Goal: Task Accomplishment & Management: Complete application form

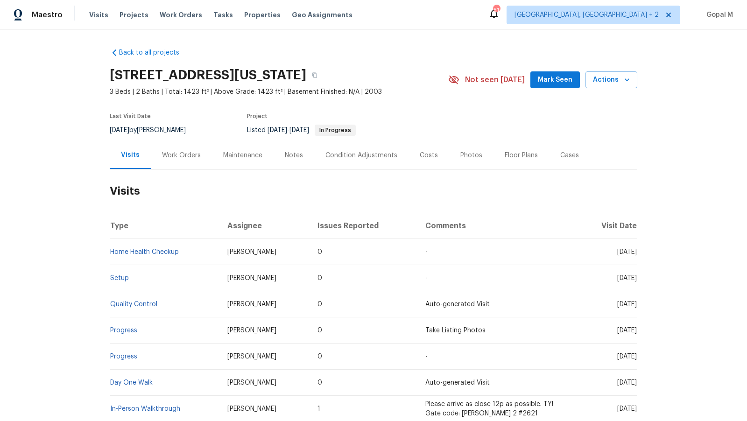
click at [189, 159] on div "Work Orders" at bounding box center [181, 155] width 39 height 9
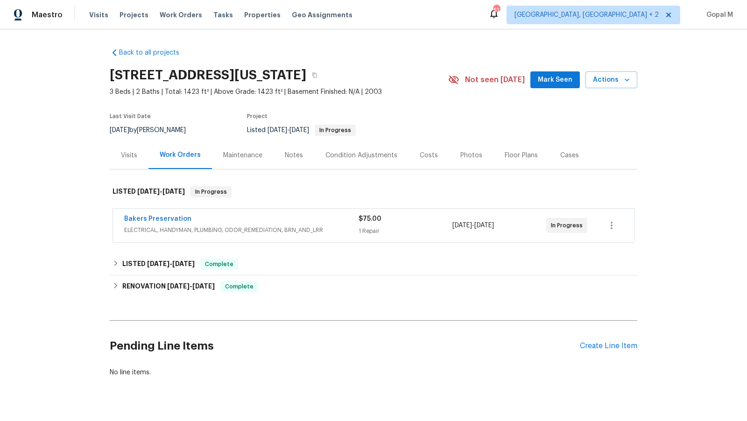
click at [328, 232] on span "ELECTRICAL, HANDYMAN, PLUMBING, ODOR_REMEDIATION, BRN_AND_LRR" at bounding box center [241, 229] width 234 height 9
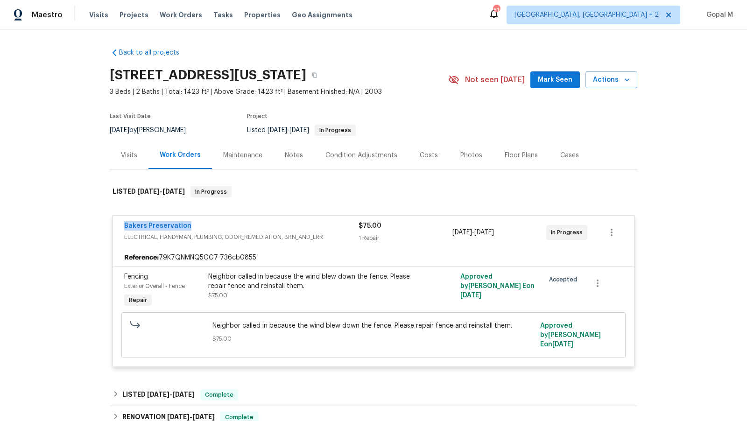
drag, startPoint x: 119, startPoint y: 226, endPoint x: 198, endPoint y: 226, distance: 79.3
click at [198, 226] on div "Bakers Preservation ELECTRICAL, HANDYMAN, PLUMBING, ODOR_REMEDIATION, BRN_AND_L…" at bounding box center [373, 233] width 521 height 34
copy link "Bakers Preservation"
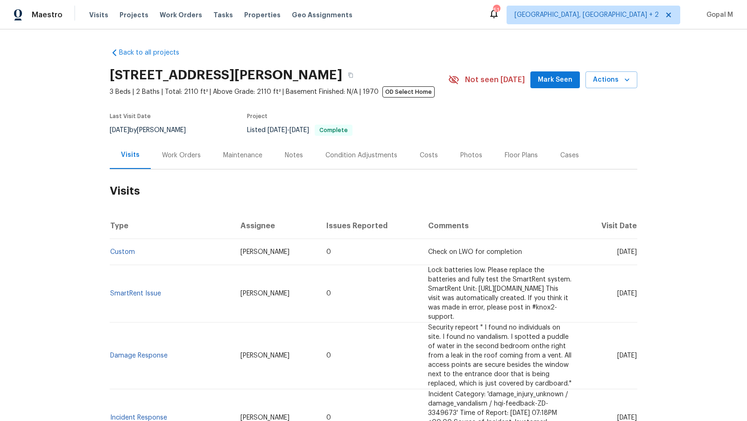
click at [186, 159] on div "Work Orders" at bounding box center [181, 155] width 39 height 9
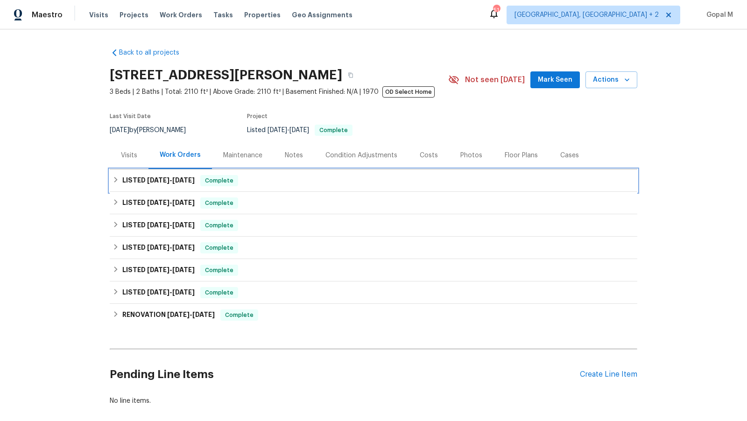
click at [331, 177] on div "LISTED 6/30/25 - 8/19/25 Complete" at bounding box center [373, 180] width 522 height 11
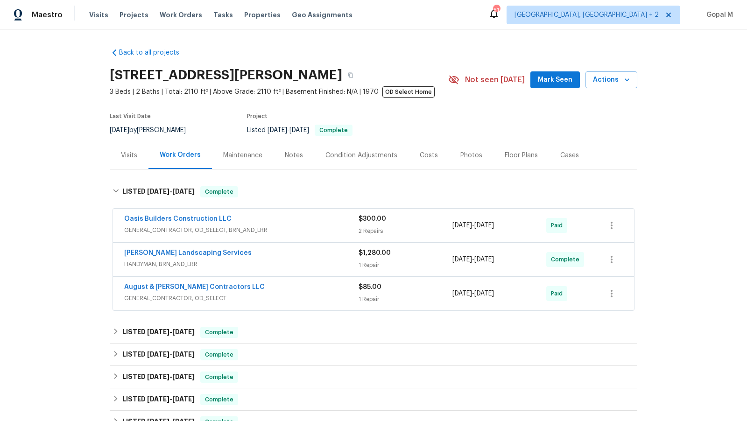
click at [419, 220] on div "$300.00" at bounding box center [405, 218] width 94 height 9
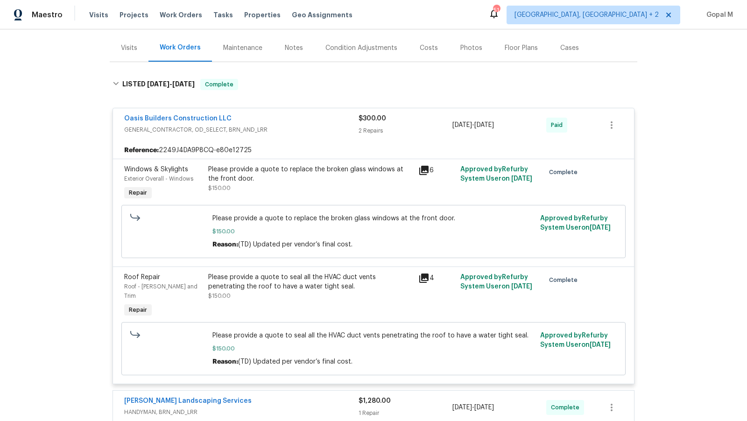
scroll to position [108, 0]
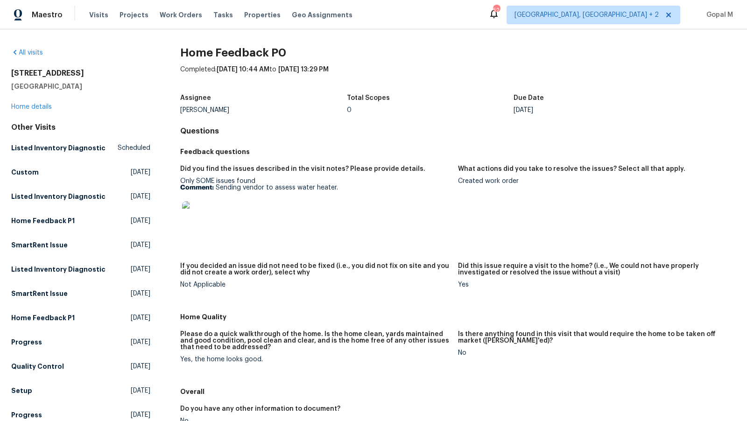
click at [193, 214] on img at bounding box center [197, 216] width 30 height 30
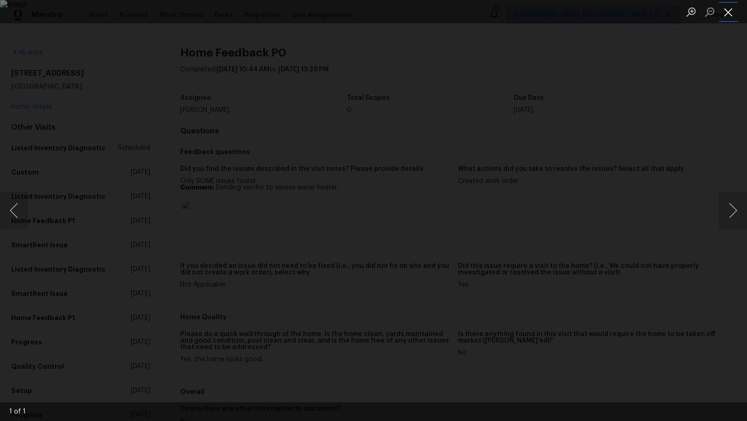
click at [730, 6] on button "Close lightbox" at bounding box center [728, 12] width 19 height 16
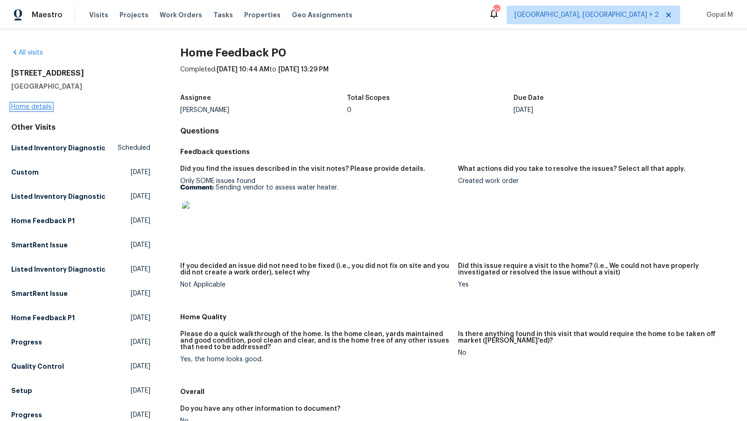
click at [41, 104] on link "Home details" at bounding box center [31, 107] width 41 height 7
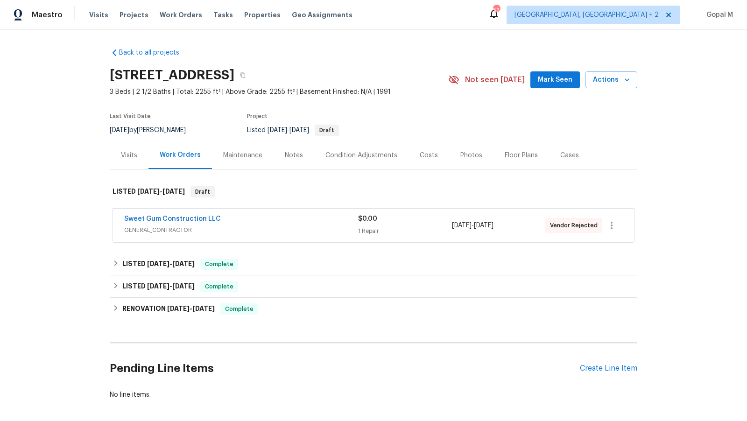
click at [297, 233] on span "GENERAL_CONTRACTOR" at bounding box center [241, 229] width 234 height 9
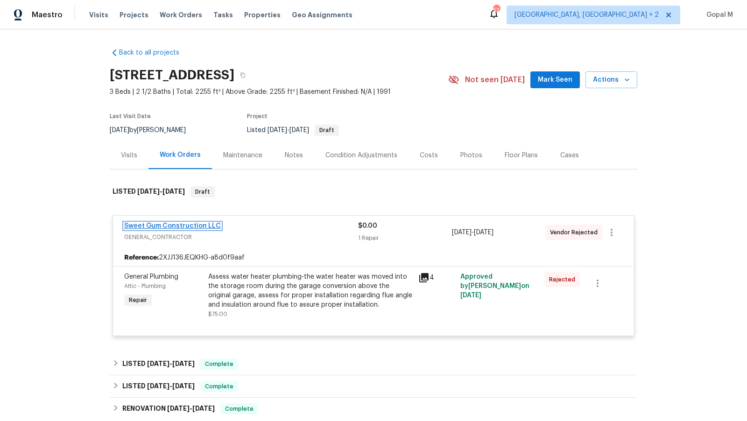
click at [191, 223] on link "Sweet Gum Construction LLC" at bounding box center [172, 226] width 97 height 7
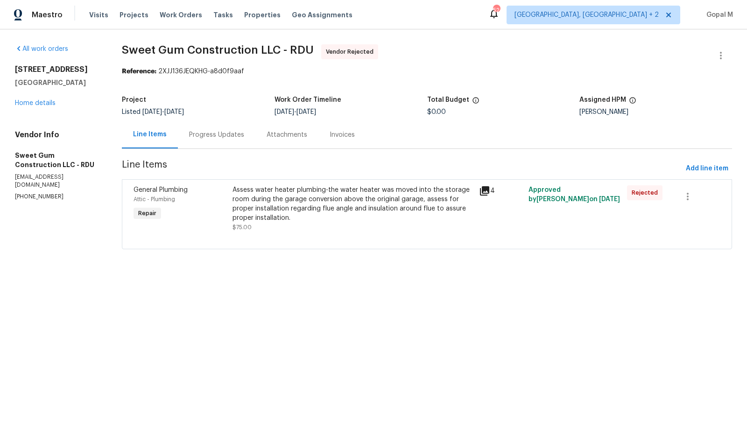
click at [212, 131] on div "Progress Updates" at bounding box center [216, 134] width 55 height 9
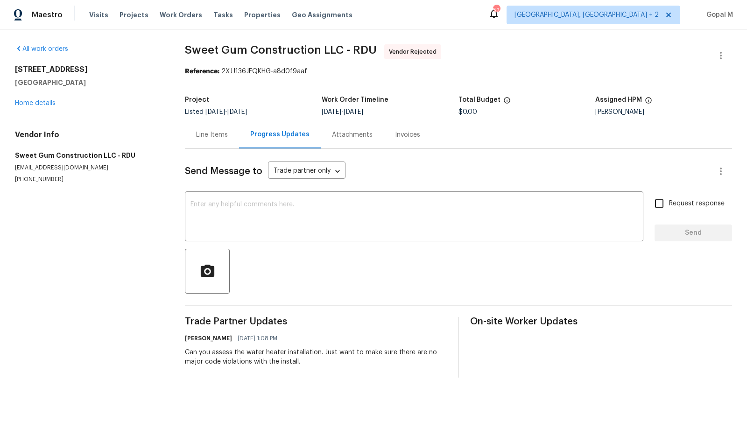
click at [211, 138] on div "Line Items" at bounding box center [212, 134] width 32 height 9
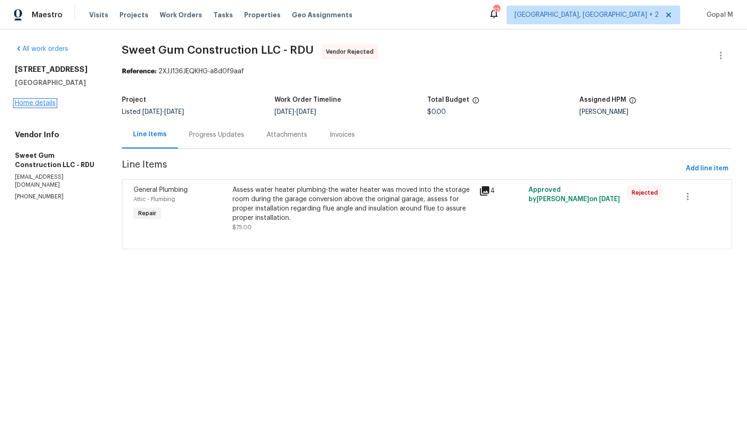
click at [51, 103] on link "Home details" at bounding box center [35, 103] width 41 height 7
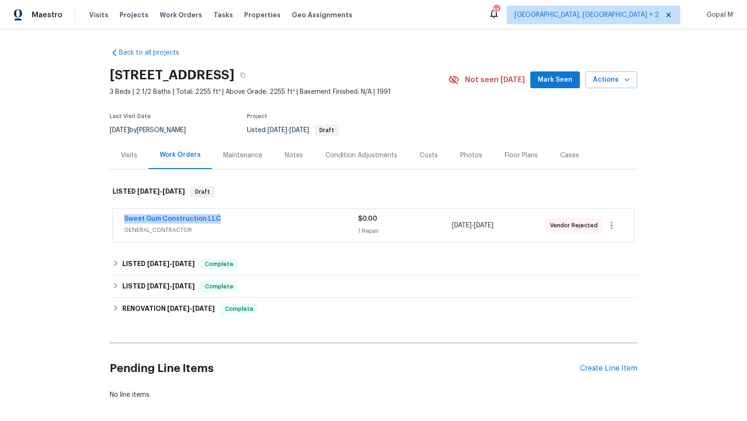
drag, startPoint x: 119, startPoint y: 221, endPoint x: 225, endPoint y: 220, distance: 106.4
click at [225, 220] on div "Sweet Gum Construction LLC GENERAL_CONTRACTOR $0.00 1 Repair 8/21/2025 - 8/26/2…" at bounding box center [373, 226] width 521 height 34
copy link "Sweet Gum Construction LLC"
click at [134, 160] on div "Visits" at bounding box center [129, 155] width 39 height 28
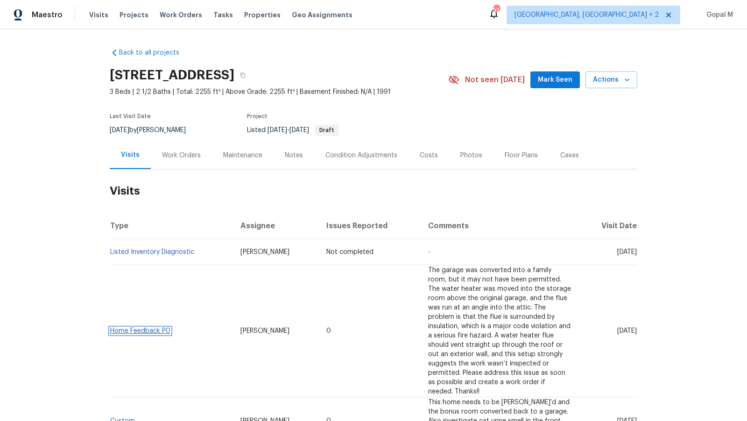
click at [146, 328] on link "Home Feedback P0" at bounding box center [140, 331] width 60 height 7
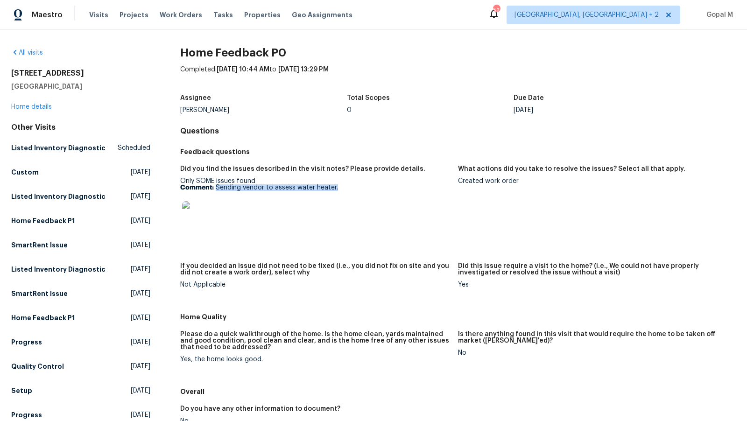
drag, startPoint x: 216, startPoint y: 186, endPoint x: 370, endPoint y: 186, distance: 154.0
click at [370, 186] on p "Comment: Sending vendor to assess water heater." at bounding box center [315, 187] width 270 height 7
copy p "Sending vendor to assess water heater."
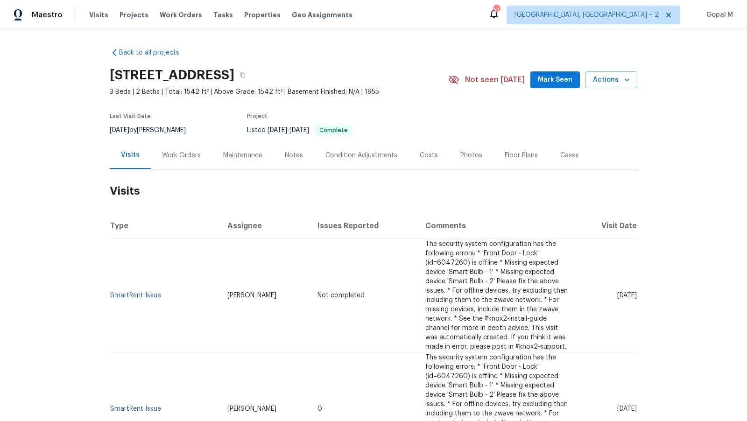
click at [182, 160] on div "Work Orders" at bounding box center [181, 155] width 61 height 28
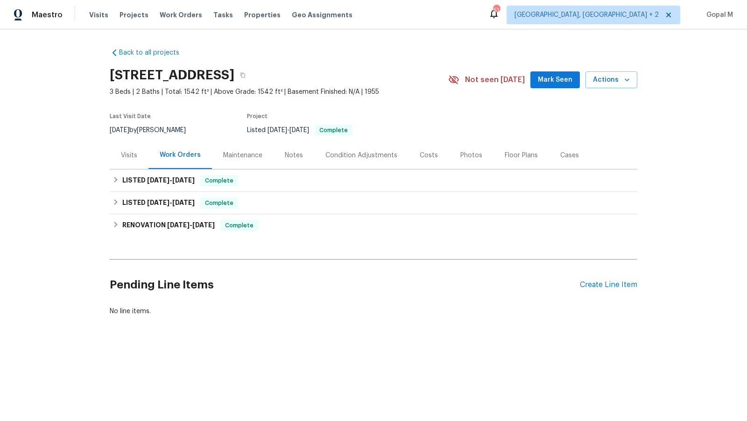
click at [560, 151] on div "Cases" at bounding box center [569, 155] width 19 height 9
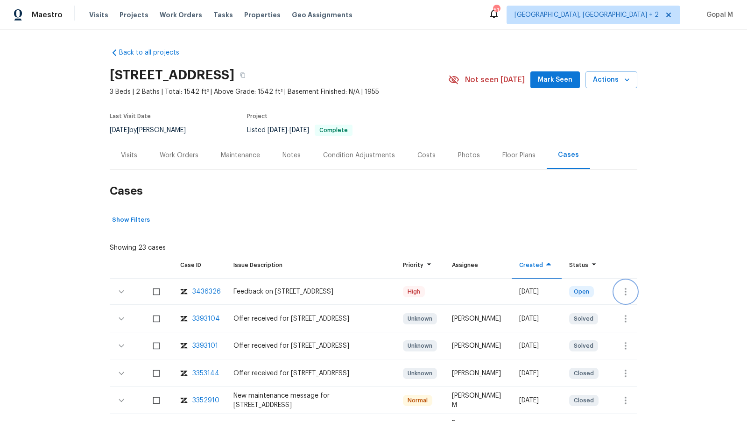
click at [625, 292] on icon "button" at bounding box center [625, 291] width 11 height 11
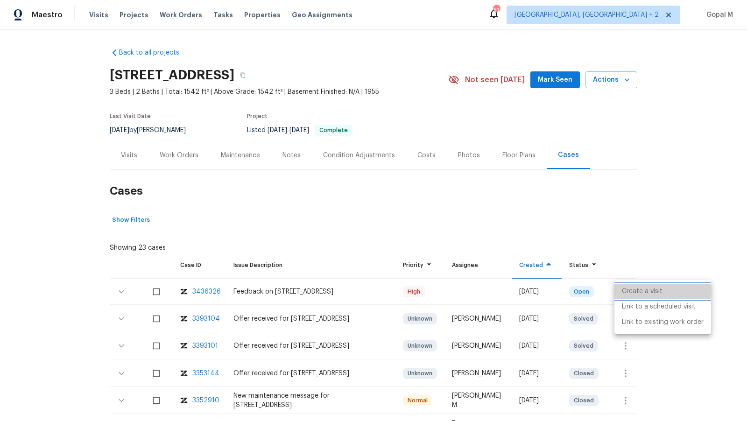
click at [635, 291] on li "Create a visit" at bounding box center [662, 291] width 97 height 15
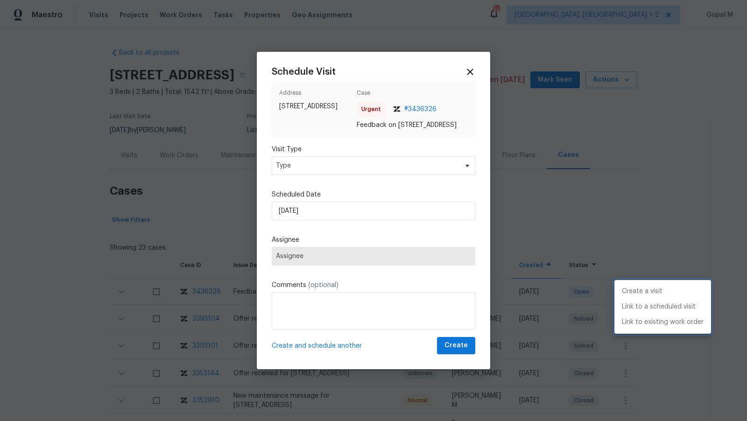
click at [349, 173] on div at bounding box center [373, 210] width 747 height 421
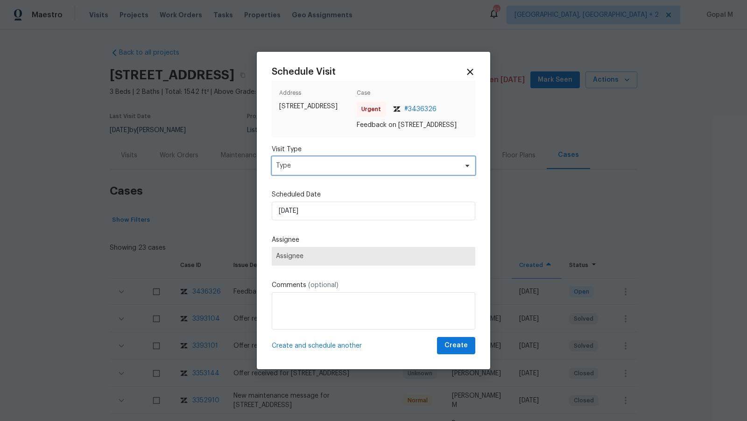
click at [349, 170] on span "Type" at bounding box center [367, 165] width 182 height 9
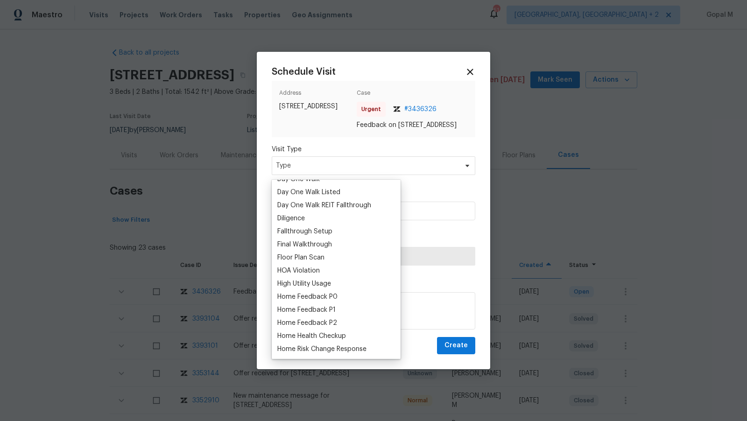
scroll to position [182, 0]
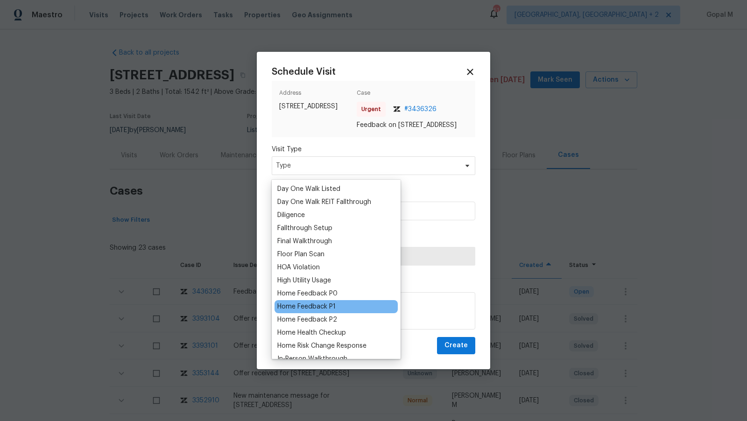
click at [321, 308] on div "Home Feedback P1" at bounding box center [306, 306] width 58 height 9
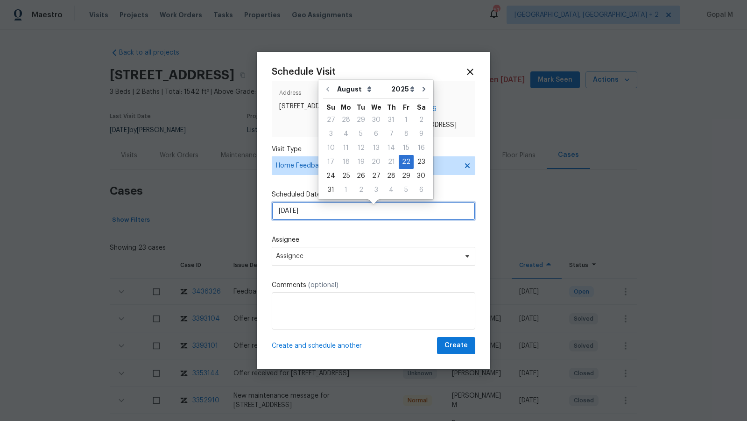
click at [338, 213] on input "22/08/2025" at bounding box center [373, 211] width 203 height 19
click at [342, 172] on div "25" at bounding box center [345, 175] width 15 height 13
type input "25/08/2025"
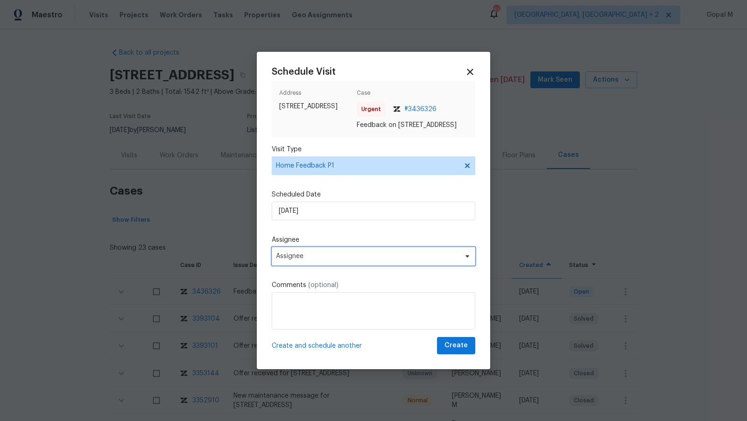
click at [336, 260] on span "Assignee" at bounding box center [367, 255] width 183 height 7
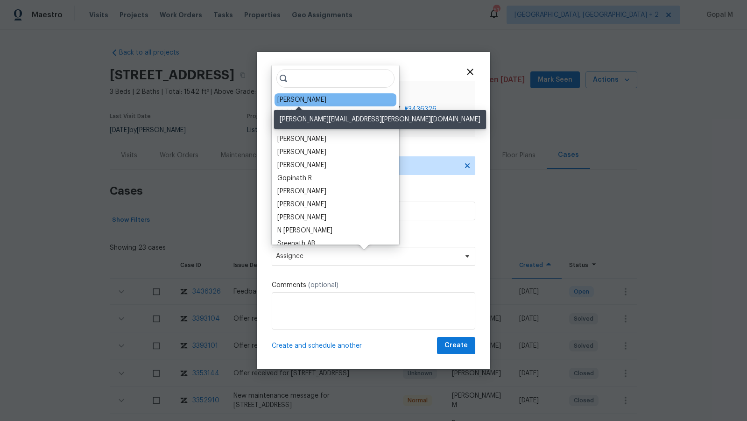
click at [293, 98] on div "Peter Boucher" at bounding box center [301, 99] width 49 height 9
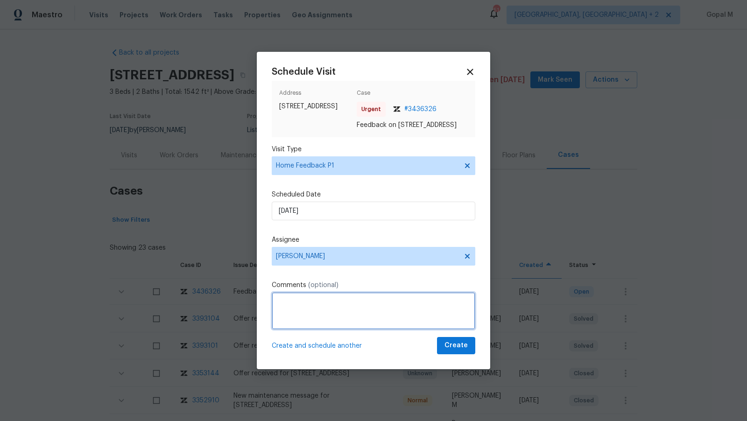
click at [309, 325] on textarea at bounding box center [373, 310] width 203 height 37
paste textarea "The keypad is not making any noise and is not opening the door"
click at [413, 314] on textarea "The keypad is not making any noise and is not opening the door. Upon checking, …" at bounding box center [373, 310] width 203 height 37
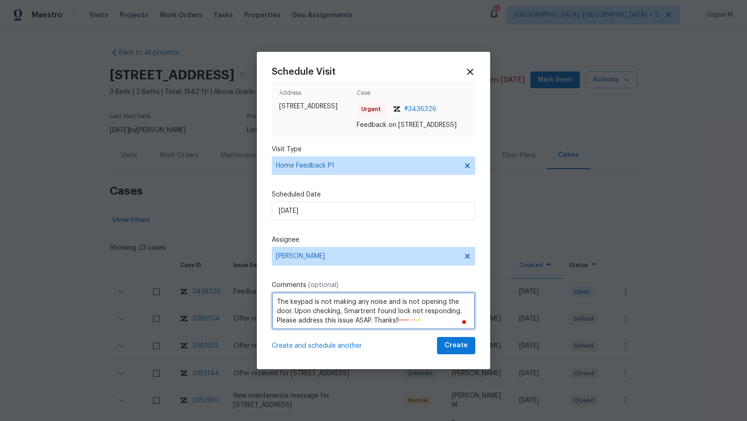
type textarea "The keypad is not making any noise and is not opening the door. Upon checking, …"
click at [443, 353] on button "Create" at bounding box center [456, 345] width 38 height 17
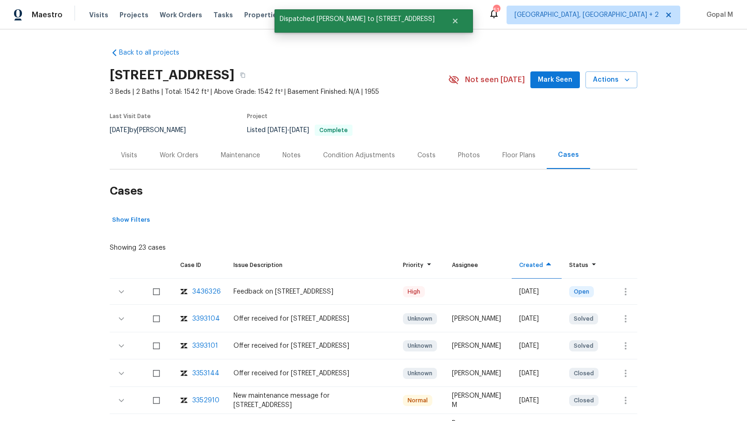
click at [137, 158] on div "Visits" at bounding box center [129, 155] width 39 height 28
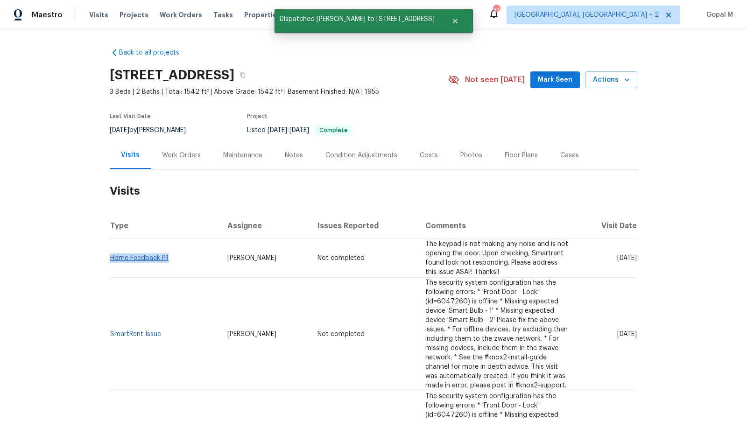
drag, startPoint x: 170, startPoint y: 256, endPoint x: 112, endPoint y: 251, distance: 58.5
click at [112, 251] on td "Home Feedback P1" at bounding box center [165, 258] width 110 height 39
copy link "Home Feedback P1"
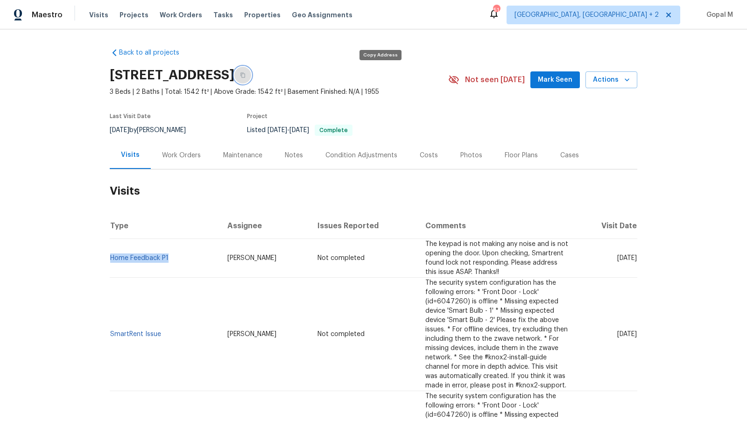
click at [251, 71] on button "button" at bounding box center [242, 75] width 17 height 17
click at [251, 70] on button "button" at bounding box center [242, 75] width 17 height 17
click at [93, 15] on span "Visits" at bounding box center [98, 14] width 19 height 9
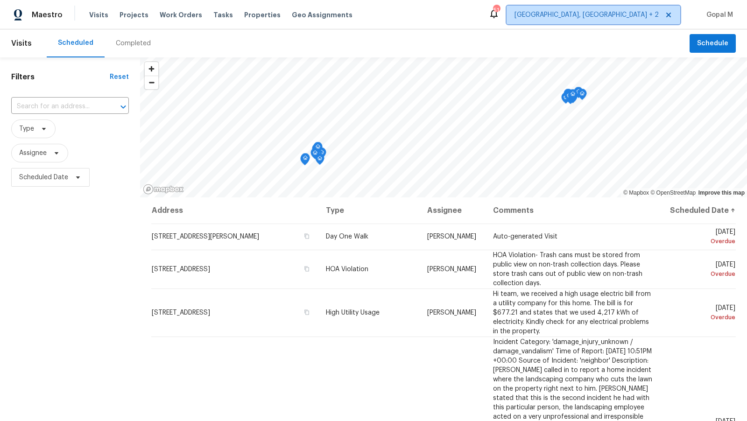
click at [611, 12] on span "Albuquerque, NM + 2" at bounding box center [586, 14] width 144 height 9
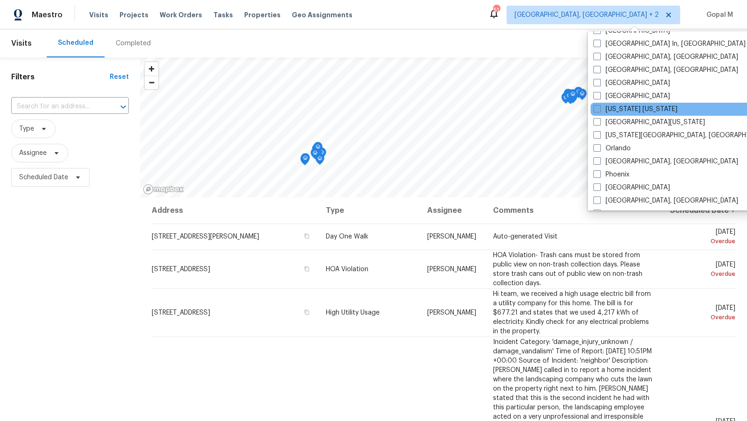
scroll to position [415, 0]
click at [610, 105] on label "New York New Jersey" at bounding box center [635, 109] width 84 height 9
click at [599, 105] on input "New York New Jersey" at bounding box center [596, 108] width 6 height 6
checkbox input "true"
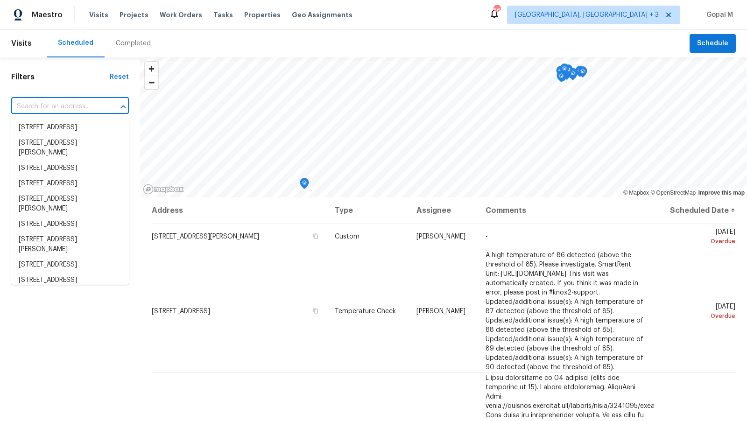
click at [71, 104] on input "text" at bounding box center [56, 106] width 91 height 14
paste input "571 Richmond Rd, East Meadow, NY 11554"
type input "571 Richmond Rd, East Meadow, NY 11554"
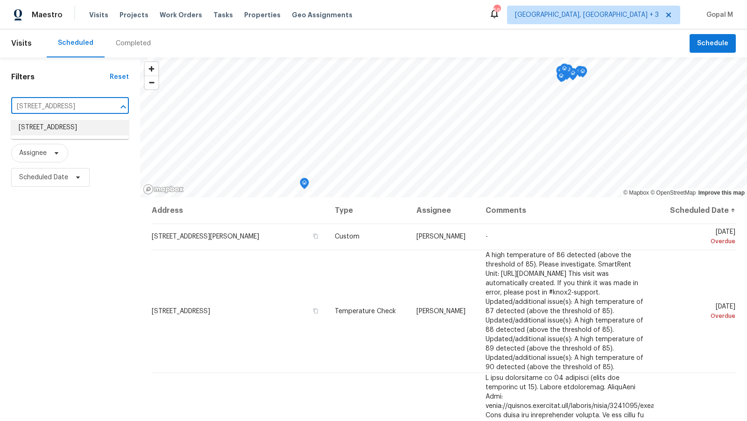
click at [77, 127] on li "571 Richmond Rd, East Meadow, NY 11554" at bounding box center [70, 127] width 118 height 15
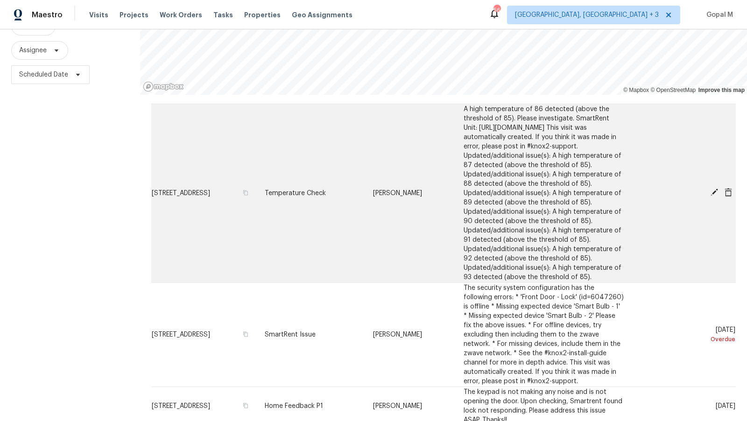
scroll to position [113, 0]
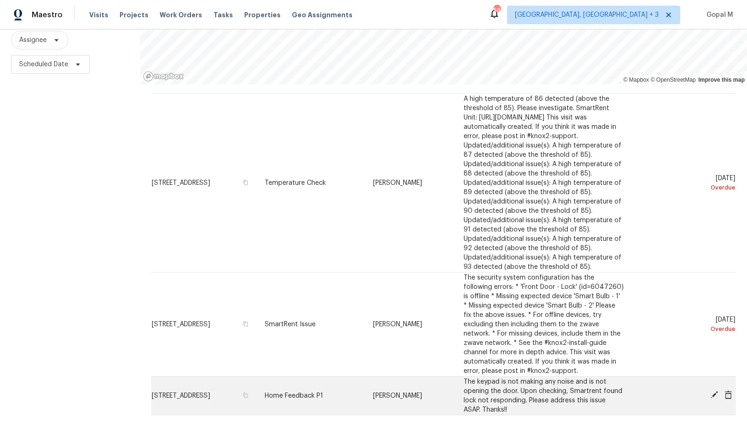
click at [732, 396] on icon at bounding box center [728, 395] width 8 height 8
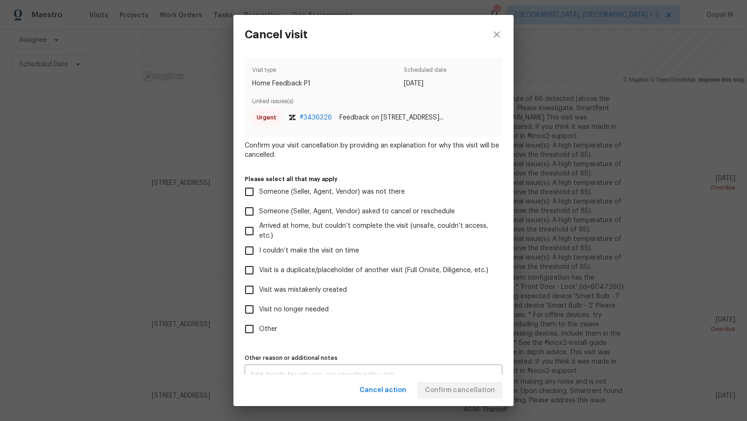
click at [270, 324] on span "Other" at bounding box center [268, 329] width 18 height 10
click at [259, 324] on input "Other" at bounding box center [249, 329] width 20 height 20
checkbox input "true"
click at [420, 370] on div "x Other reason or additional notes" at bounding box center [373, 374] width 258 height 21
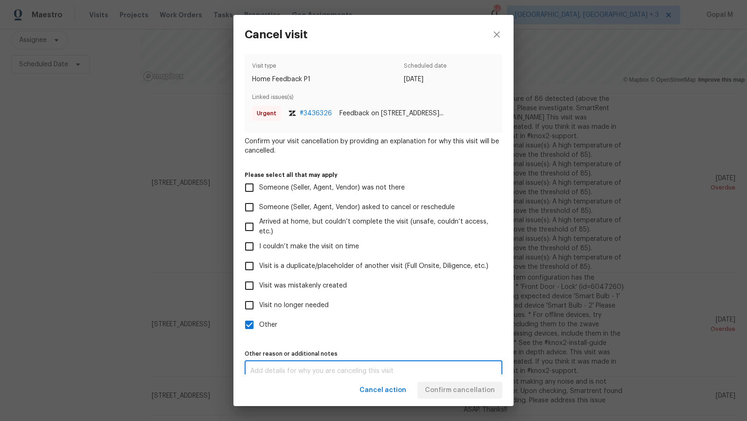
scroll to position [15, 0]
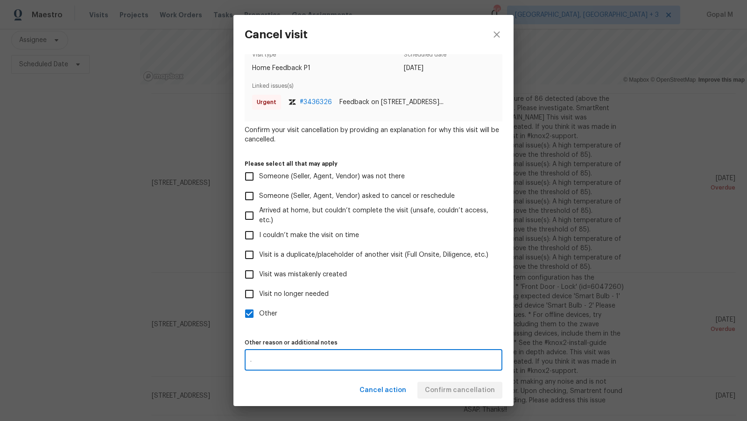
type textarea "."
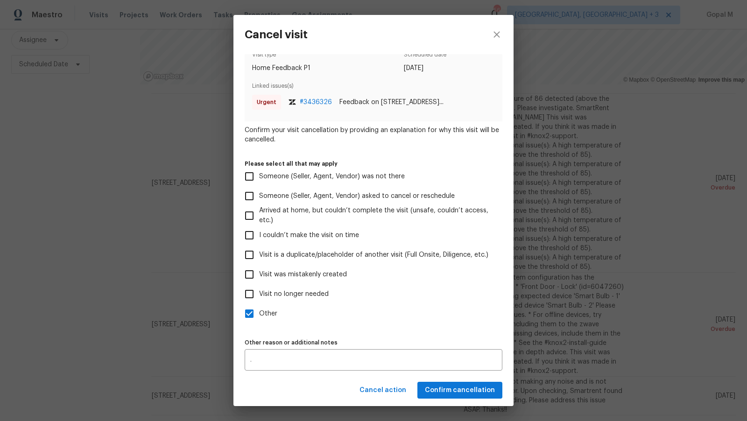
click at [439, 391] on div "Cancel action Confirm cancellation" at bounding box center [373, 390] width 280 height 32
click at [439, 391] on span "Confirm cancellation" at bounding box center [460, 390] width 70 height 12
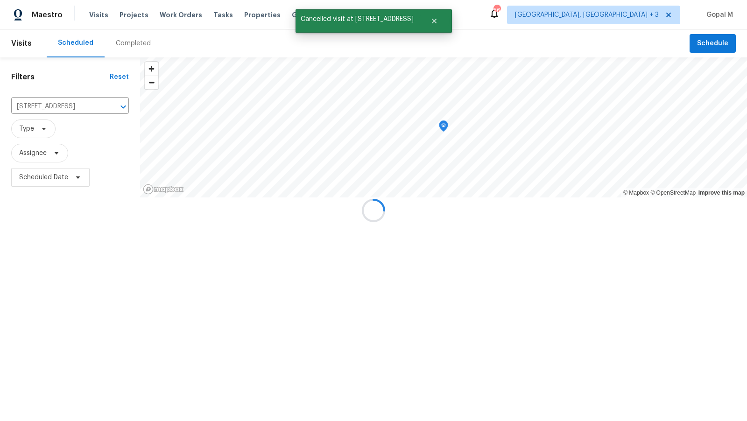
scroll to position [0, 0]
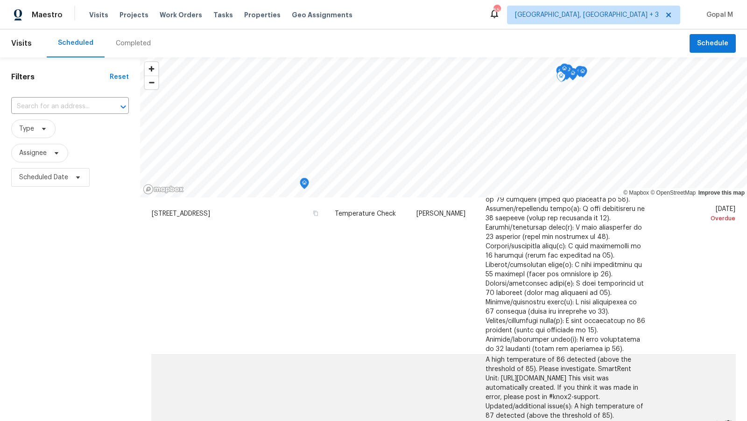
scroll to position [3032, 0]
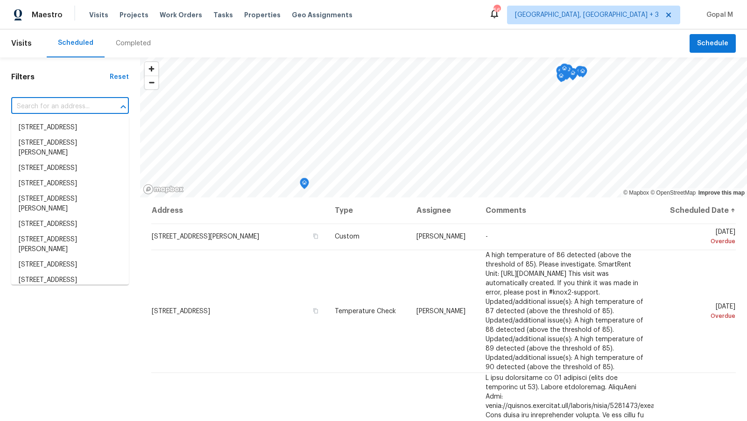
click at [56, 108] on input "text" at bounding box center [56, 106] width 91 height 14
paste input "[STREET_ADDRESS]"
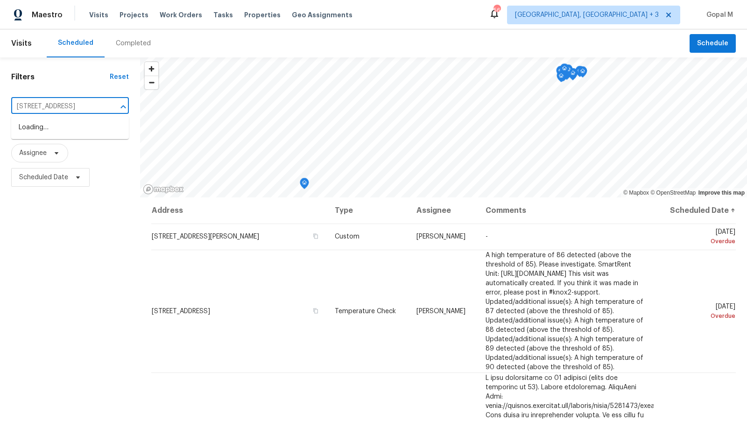
type input "571 Richmond Rd, East Meadow, NY 11554"
click at [65, 128] on li "571 Richmond Rd, East Meadow, NY 11554" at bounding box center [70, 127] width 118 height 15
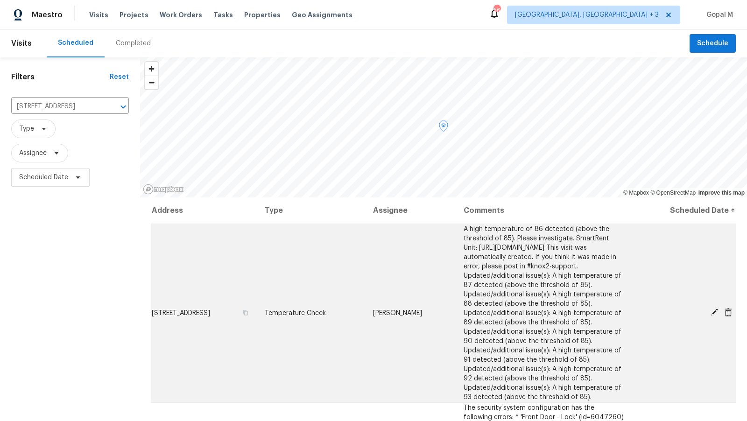
scroll to position [113, 0]
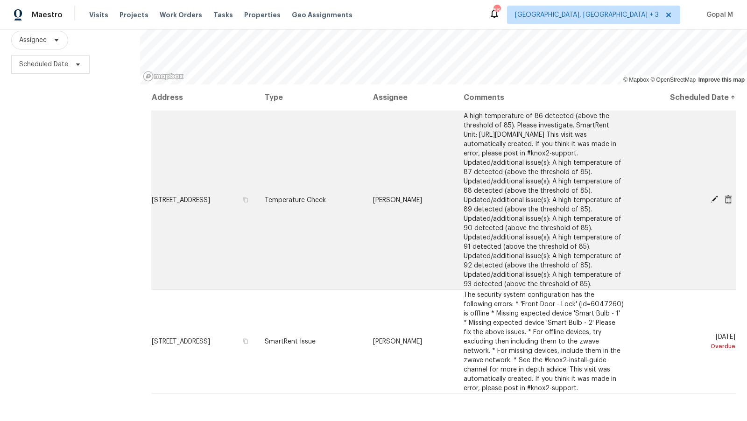
click at [365, 315] on td "SmartRent Issue" at bounding box center [311, 341] width 108 height 104
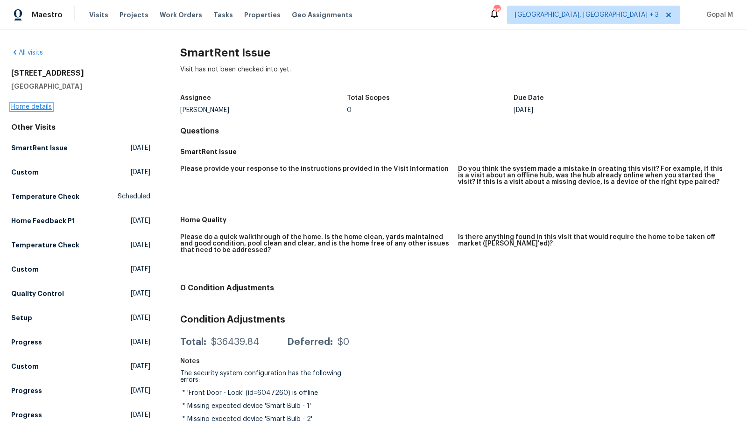
click at [40, 108] on link "Home details" at bounding box center [31, 107] width 41 height 7
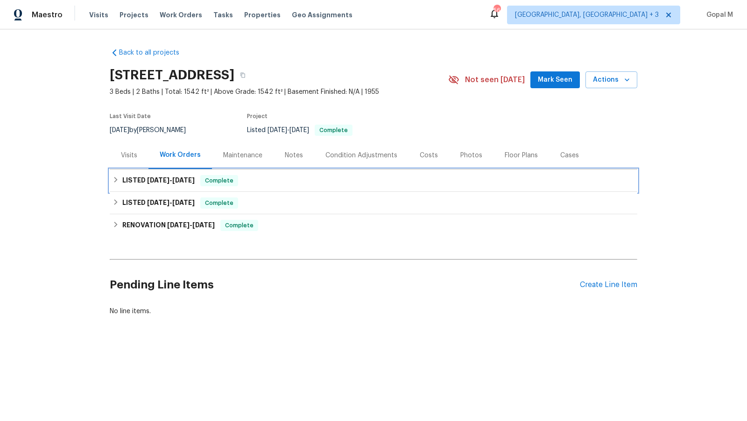
click at [179, 174] on div "LISTED 6/24/25 - 7/18/25 Complete" at bounding box center [373, 180] width 527 height 22
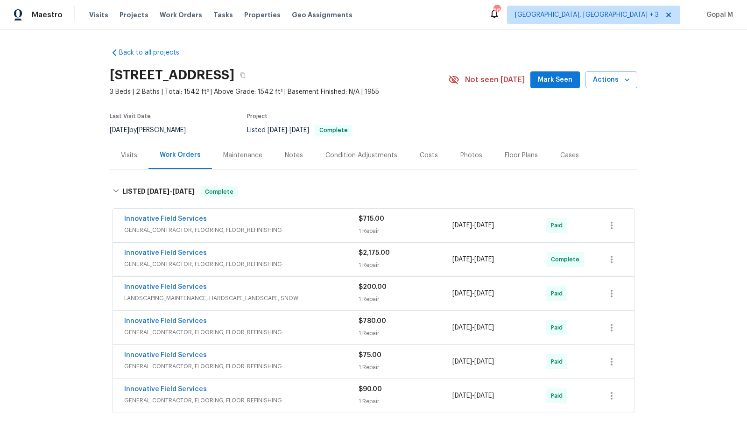
click at [125, 161] on div "Visits" at bounding box center [129, 155] width 39 height 28
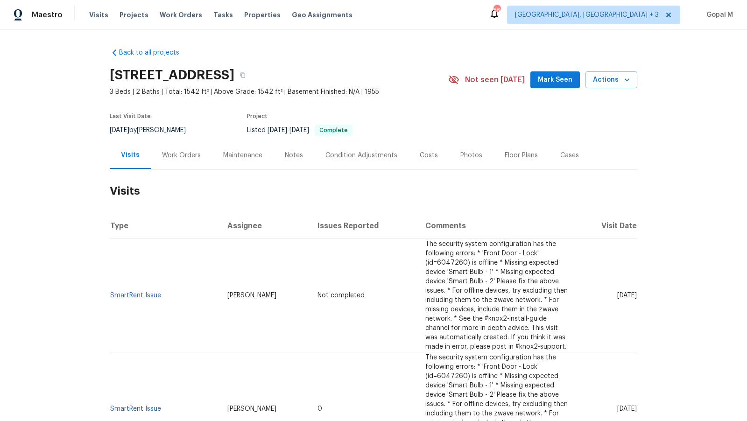
click at [562, 155] on div "Cases" at bounding box center [569, 155] width 19 height 9
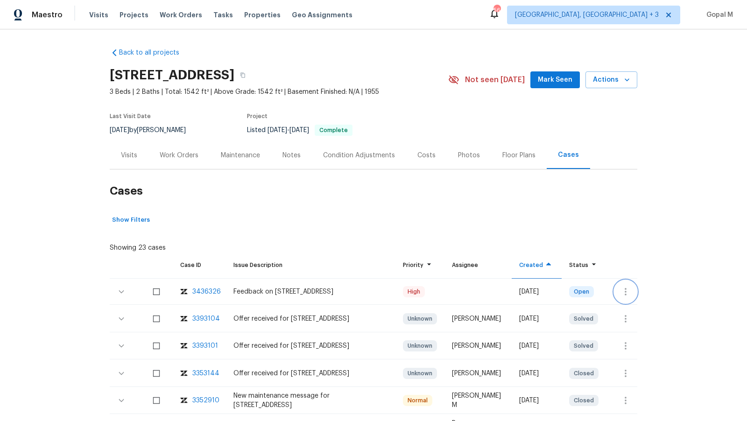
click at [632, 296] on button "button" at bounding box center [625, 291] width 22 height 22
click at [635, 294] on li "Create a visit" at bounding box center [662, 291] width 97 height 15
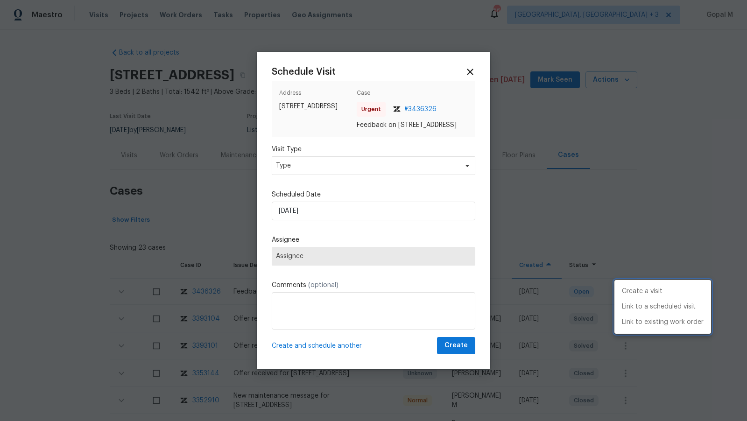
click at [418, 175] on div at bounding box center [373, 210] width 747 height 421
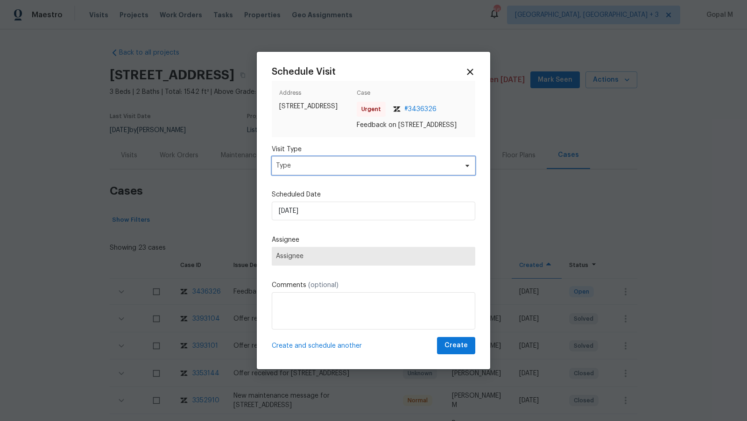
click at [418, 170] on span "Type" at bounding box center [367, 165] width 182 height 9
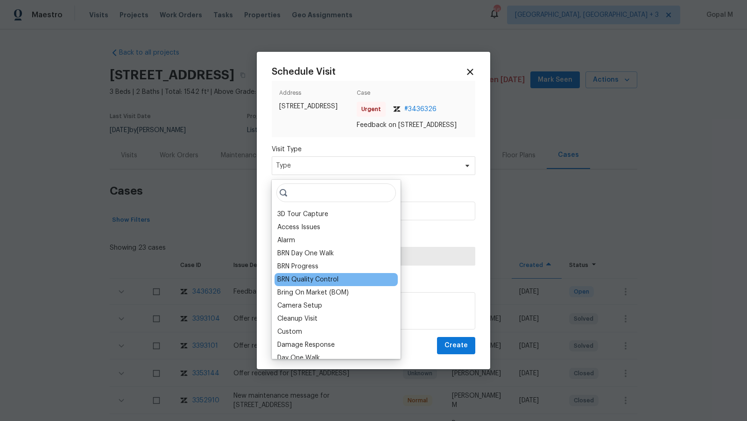
scroll to position [143, 0]
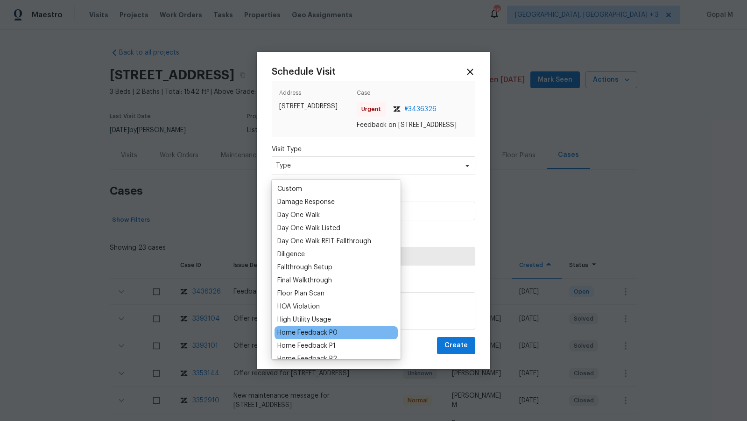
click at [324, 330] on div "Home Feedback P0" at bounding box center [307, 332] width 60 height 9
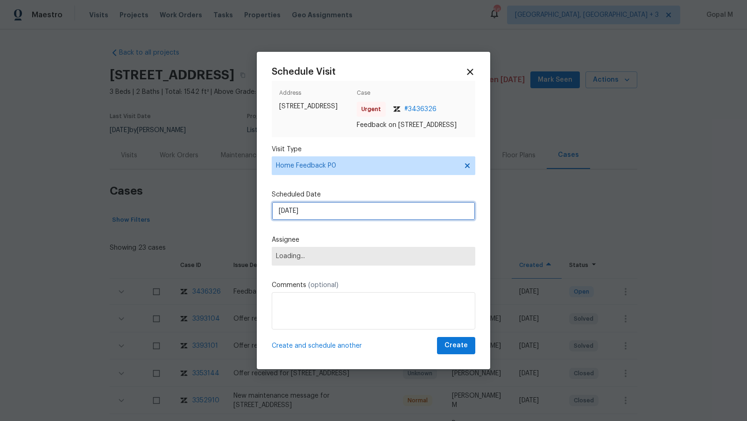
click at [330, 220] on input "22/08/2025" at bounding box center [373, 211] width 203 height 19
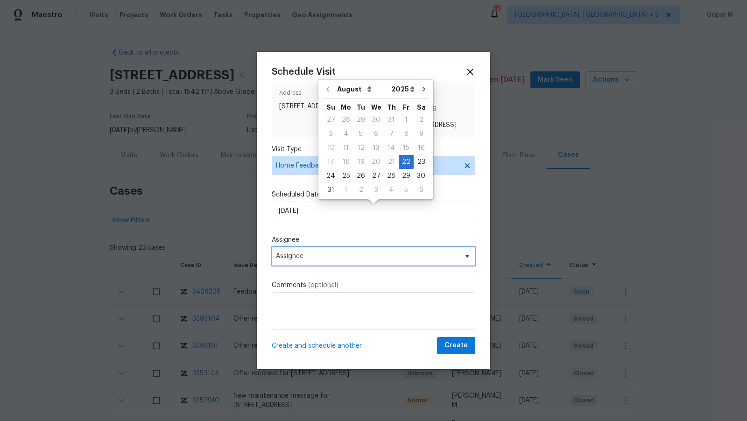
click at [331, 265] on span "Assignee" at bounding box center [373, 256] width 203 height 19
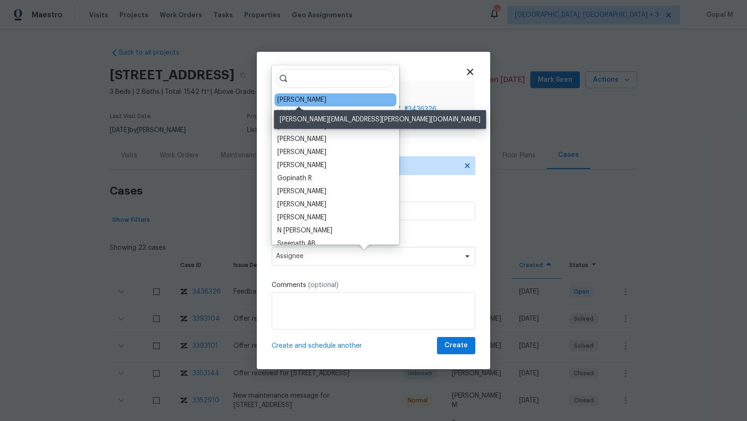
click at [296, 103] on div "Peter Boucher" at bounding box center [301, 99] width 49 height 9
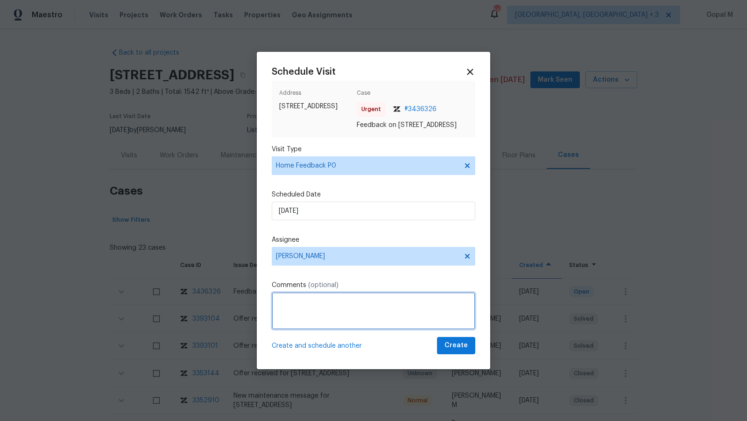
click at [304, 319] on textarea at bounding box center [373, 310] width 203 height 37
paste textarea "The keypad is not making any noise and is not opening the door"
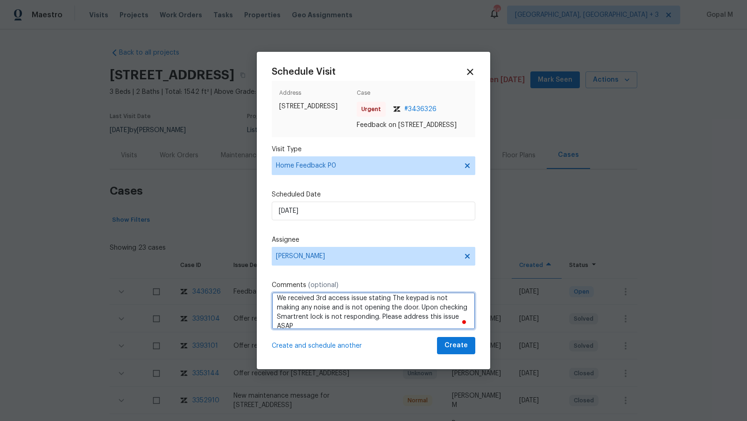
scroll to position [4, 0]
click at [383, 327] on textarea "We received 3rd access issue stating The keypad is not making any noise and is …" at bounding box center [373, 310] width 203 height 37
click at [439, 314] on textarea "We received 3rd access issue stating The keypad is not making any noise and is …" at bounding box center [373, 310] width 203 height 37
type textarea "We received 3rd access issue stating the keypad is not making any noise and is …"
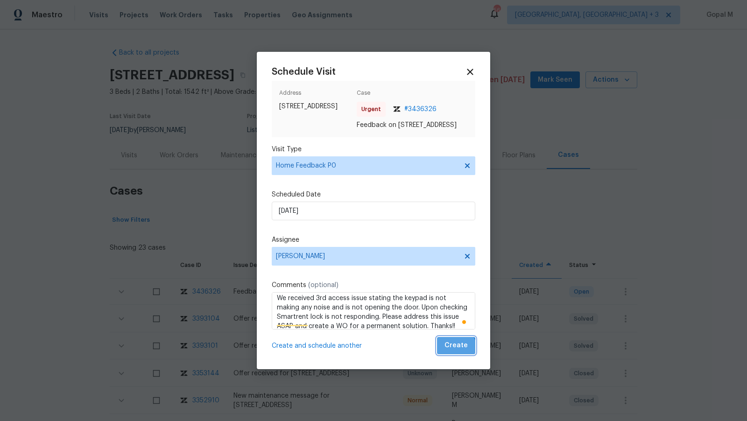
click at [454, 351] on span "Create" at bounding box center [455, 346] width 23 height 12
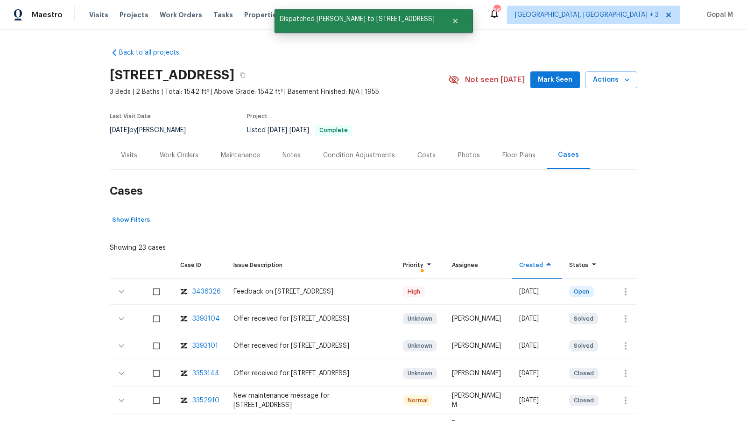
click at [134, 155] on div "Visits" at bounding box center [129, 155] width 16 height 9
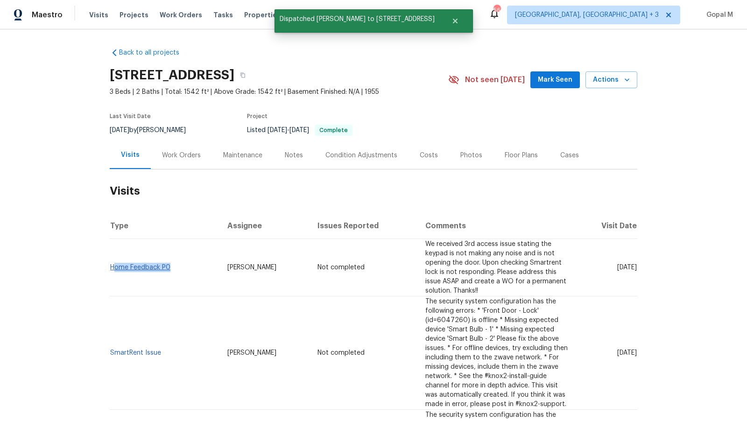
drag, startPoint x: 171, startPoint y: 256, endPoint x: 112, endPoint y: 258, distance: 58.4
click at [112, 258] on td "Home Feedback P0" at bounding box center [165, 267] width 110 height 57
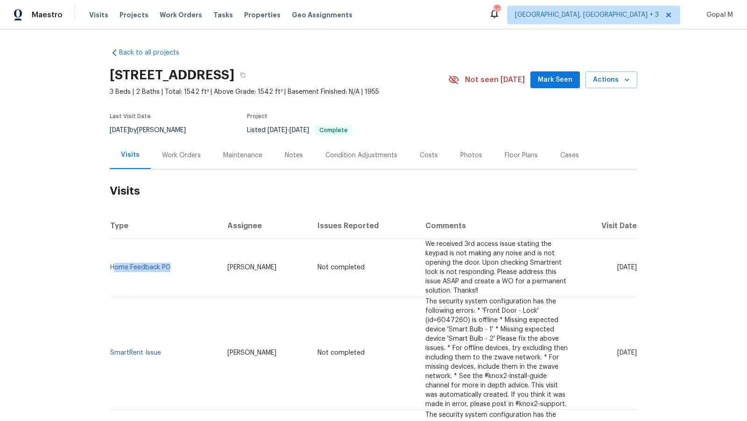
copy link "ome Feedback P0"
drag, startPoint x: 139, startPoint y: 128, endPoint x: 108, endPoint y: 127, distance: 30.8
click at [108, 127] on div "Back to all projects 571 Richmond Rd, East Meadow, NY 11554 3 Beds | 2 Baths | …" at bounding box center [373, 224] width 747 height 391
copy span "8/13/2025"
click at [169, 154] on div "Work Orders" at bounding box center [181, 155] width 39 height 9
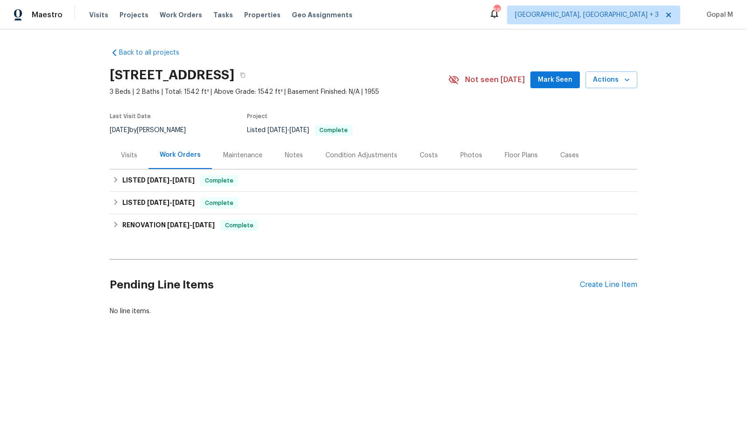
click at [133, 148] on div "Visits" at bounding box center [129, 155] width 39 height 28
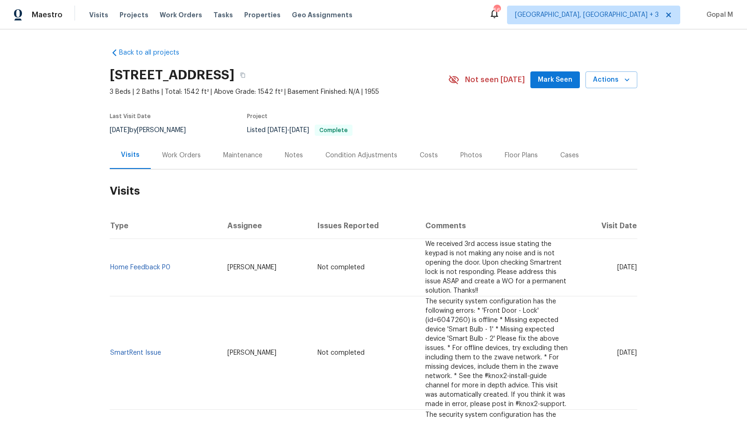
click at [191, 155] on div "Work Orders" at bounding box center [181, 155] width 39 height 9
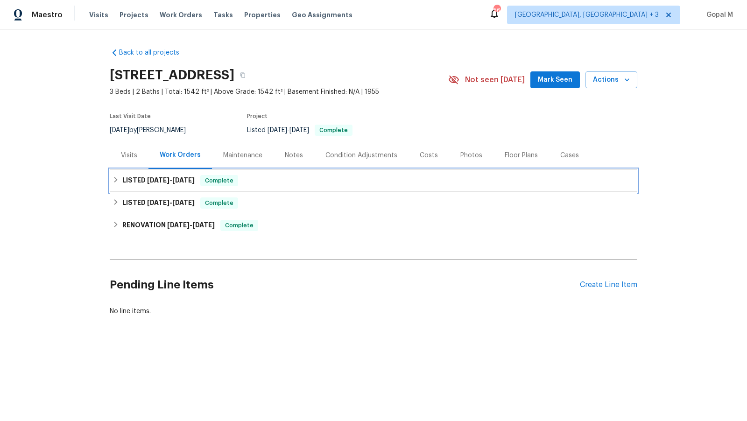
click at [301, 181] on div "LISTED 6/24/25 - 7/18/25 Complete" at bounding box center [373, 180] width 522 height 11
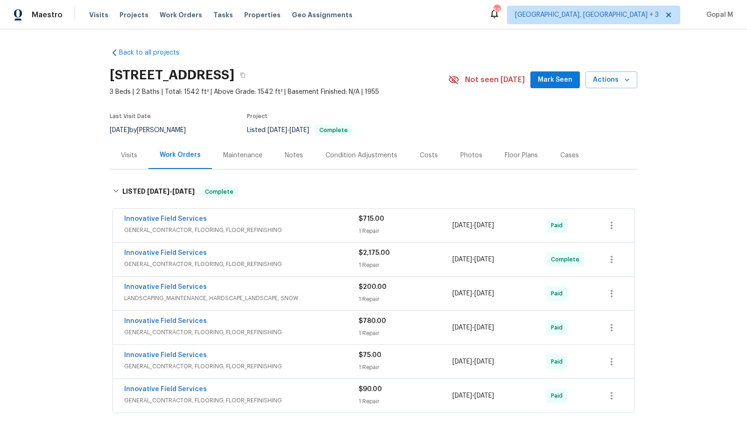
drag, startPoint x: 520, startPoint y: 225, endPoint x: 452, endPoint y: 224, distance: 68.1
click at [452, 224] on div "6/30/2025 - 7/3/2025" at bounding box center [499, 225] width 94 height 22
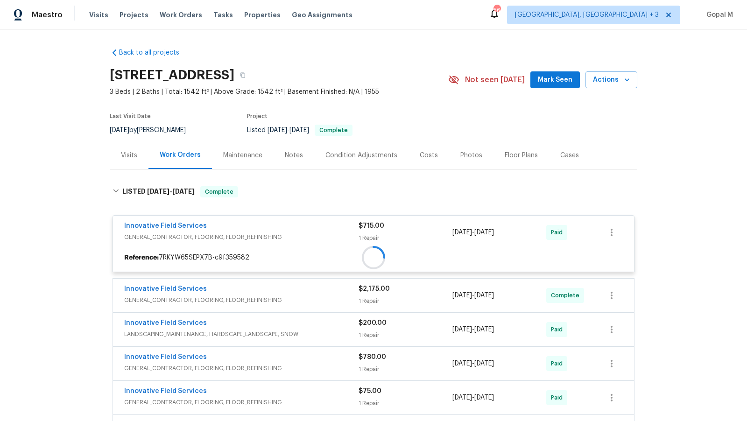
copy span "6/30/2025 - 7/3/2025"
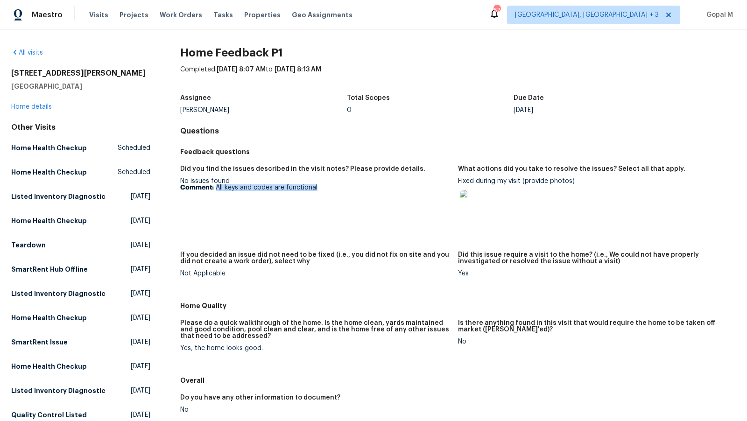
drag, startPoint x: 215, startPoint y: 187, endPoint x: 334, endPoint y: 188, distance: 119.0
click at [334, 188] on p "Comment: All keys and codes are functional" at bounding box center [315, 187] width 270 height 7
copy p "All keys and codes are functional"
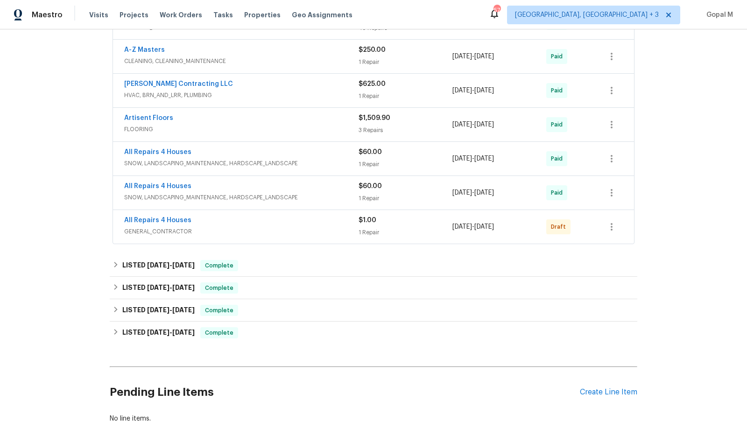
scroll to position [342, 0]
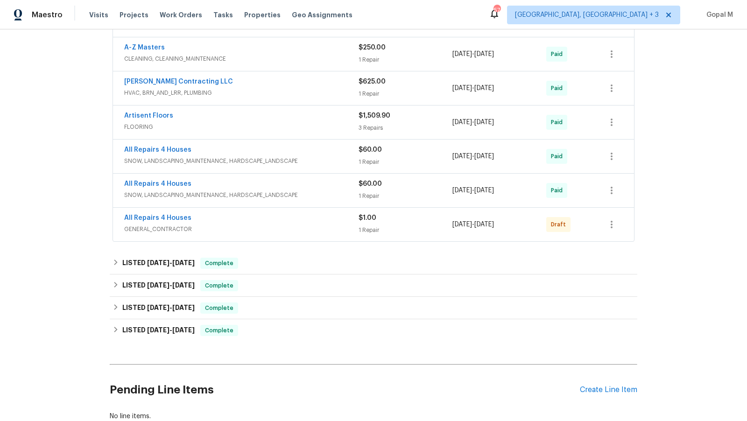
click at [311, 226] on span "GENERAL_CONTRACTOR" at bounding box center [241, 228] width 234 height 9
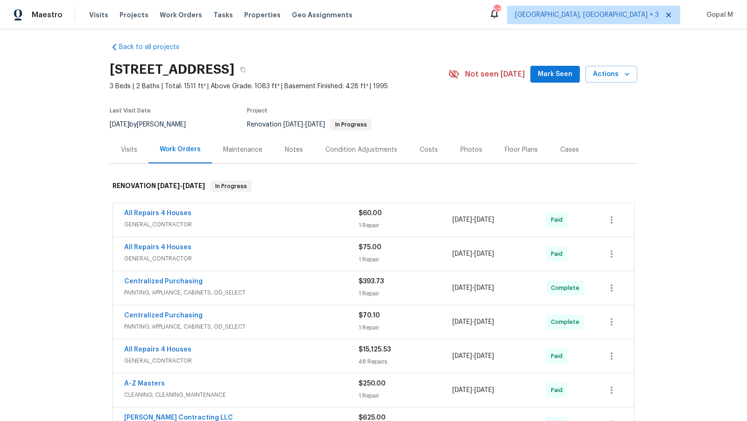
scroll to position [0, 0]
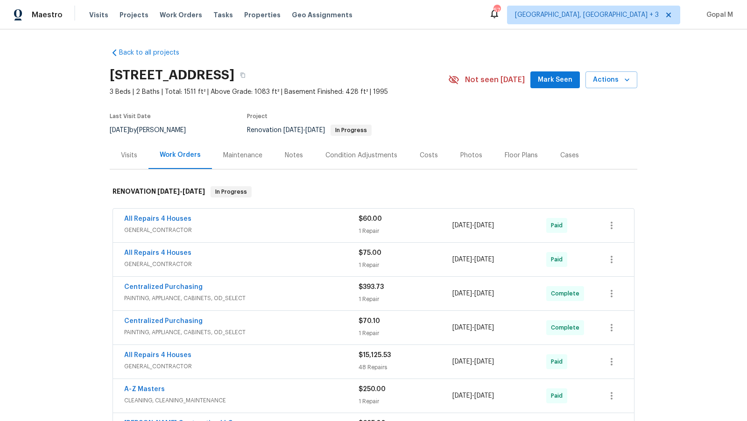
click at [311, 226] on span "GENERAL_CONTRACTOR" at bounding box center [241, 229] width 234 height 9
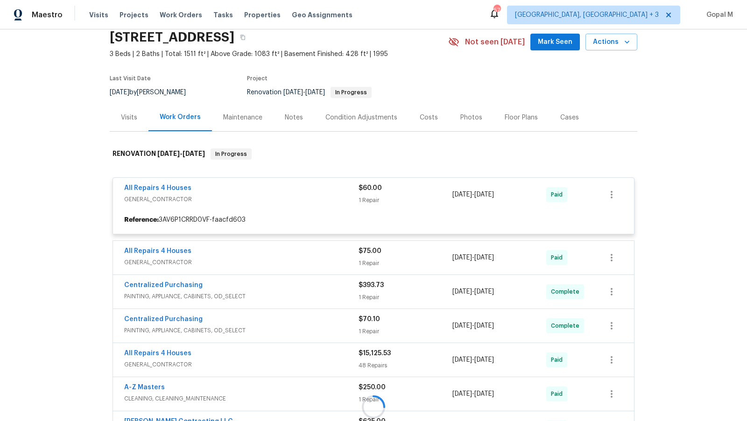
scroll to position [40, 0]
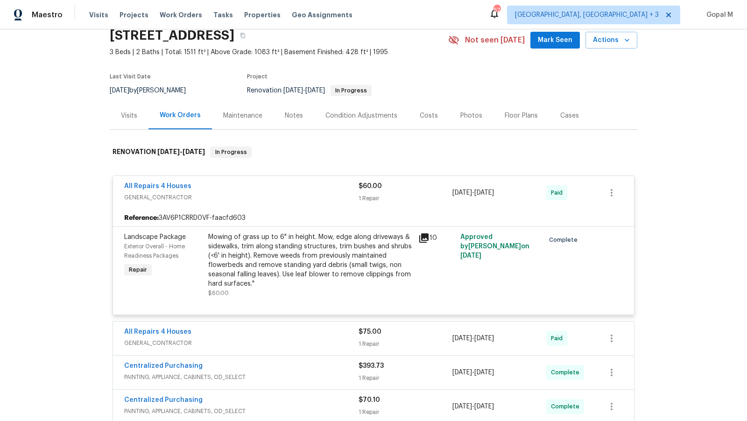
click at [293, 258] on div "Mowing of grass up to 6" in height. Mow, edge along driveways & sidewalks, trim…" at bounding box center [310, 260] width 204 height 56
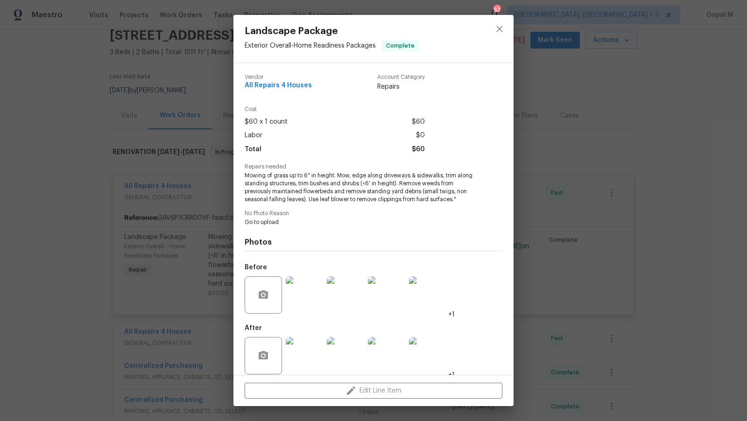
click at [182, 251] on div "Landscape Package Exterior Overall - Home Readiness Packages Complete Vendor Al…" at bounding box center [373, 210] width 747 height 421
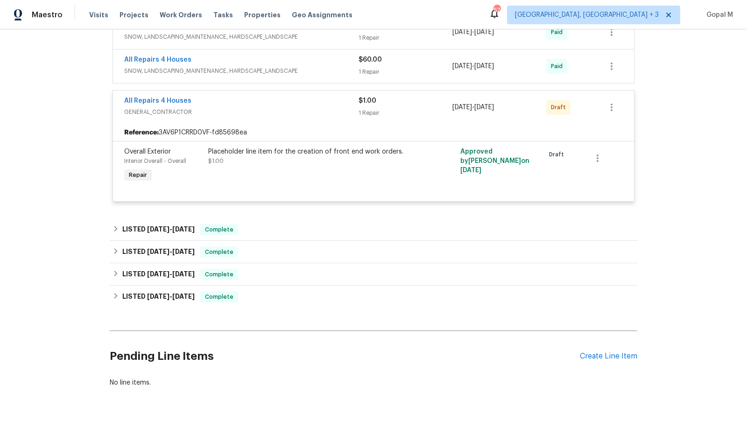
scroll to position [585, 0]
click at [292, 225] on div "LISTED 8/15/25 - 8/19/25 Complete" at bounding box center [373, 229] width 522 height 11
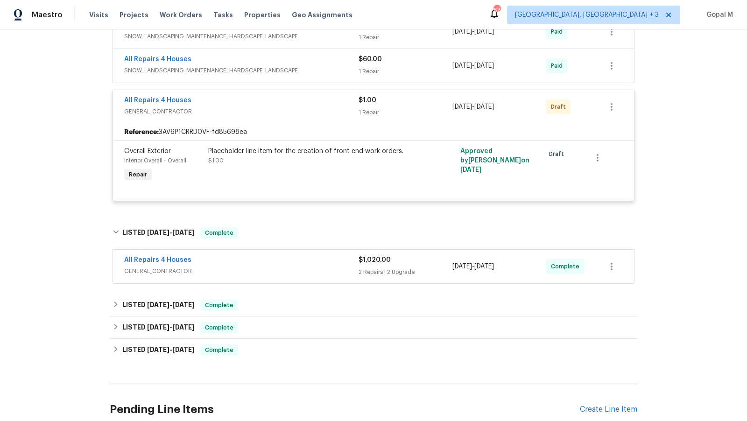
click at [301, 258] on div "All Repairs 4 Houses" at bounding box center [241, 260] width 234 height 11
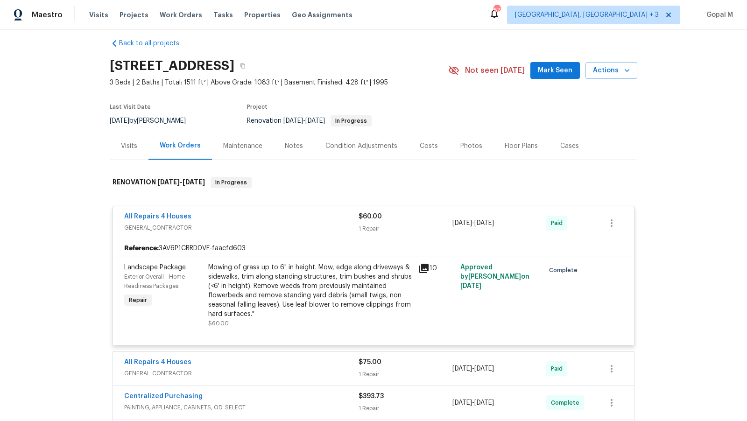
scroll to position [0, 0]
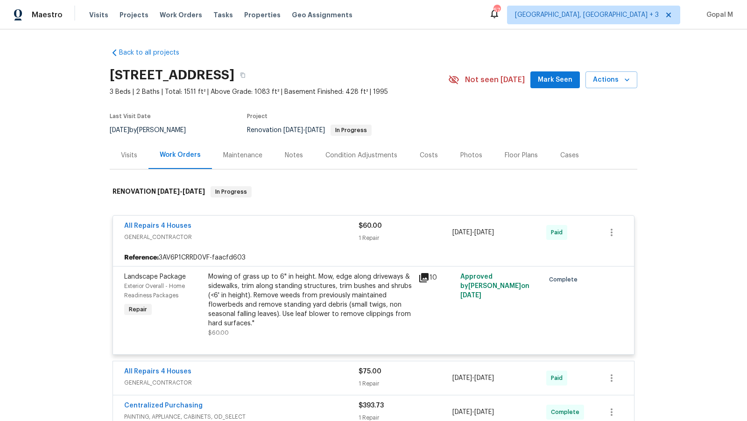
click at [124, 158] on div "Visits" at bounding box center [129, 155] width 16 height 9
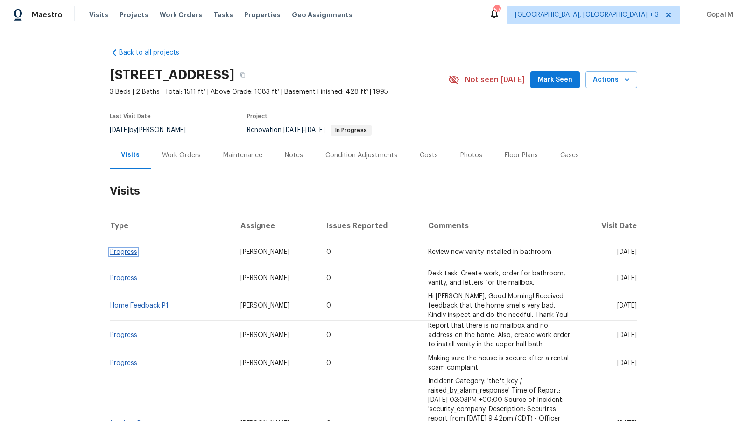
click at [122, 252] on link "Progress" at bounding box center [123, 252] width 27 height 7
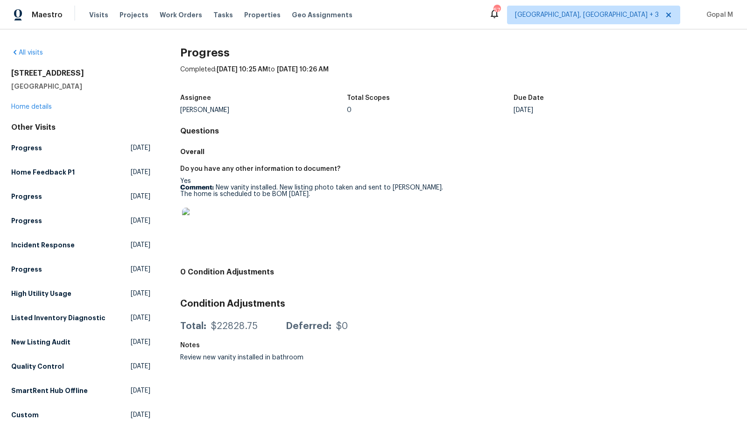
click at [193, 219] on img at bounding box center [197, 223] width 30 height 30
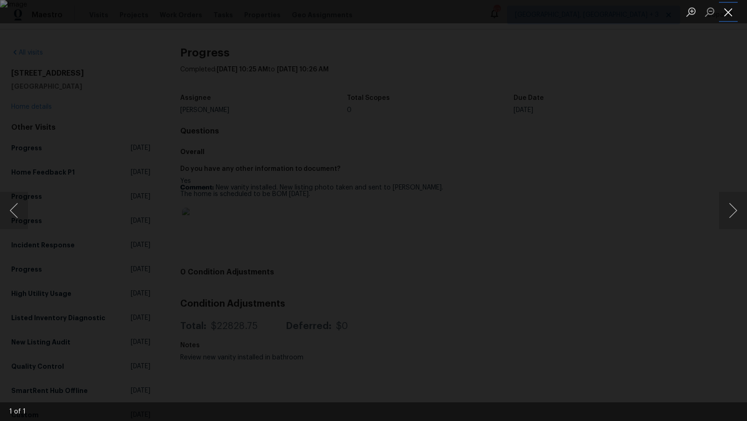
click at [671, 9] on button "Close lightbox" at bounding box center [728, 12] width 19 height 16
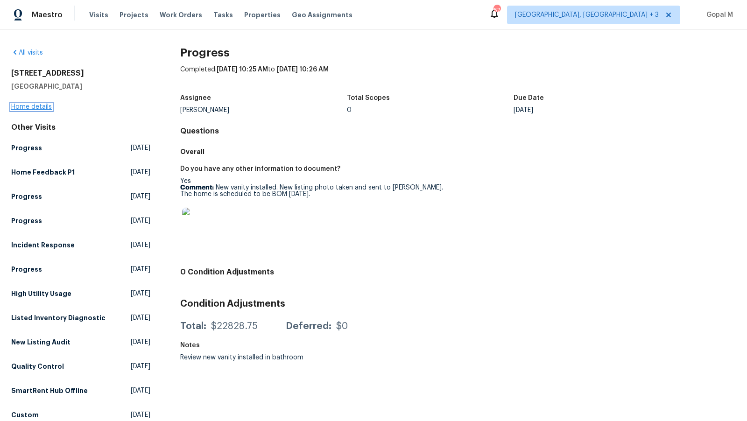
click at [46, 107] on link "Home details" at bounding box center [31, 107] width 41 height 7
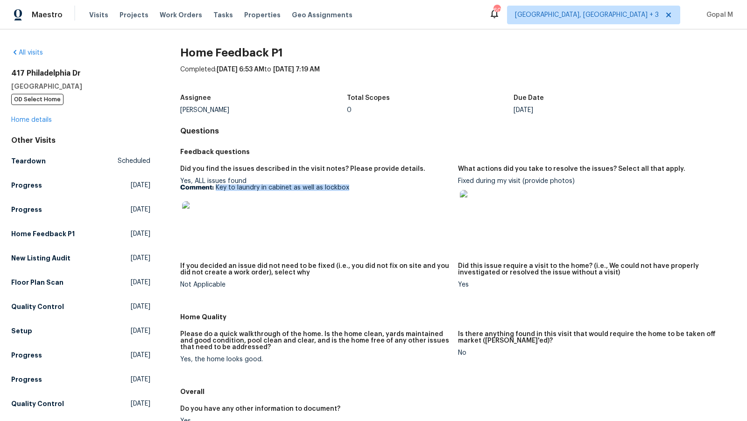
drag, startPoint x: 215, startPoint y: 189, endPoint x: 363, endPoint y: 189, distance: 147.4
click at [363, 189] on p "Comment: Key to laundry in cabinet as well as lockbox" at bounding box center [315, 187] width 270 height 7
copy p "Key to laundry in cabinet as well as lockbox"
drag, startPoint x: 458, startPoint y: 181, endPoint x: 524, endPoint y: 182, distance: 66.3
click at [524, 182] on div "Fixed during my visit (provide photos)" at bounding box center [593, 202] width 270 height 48
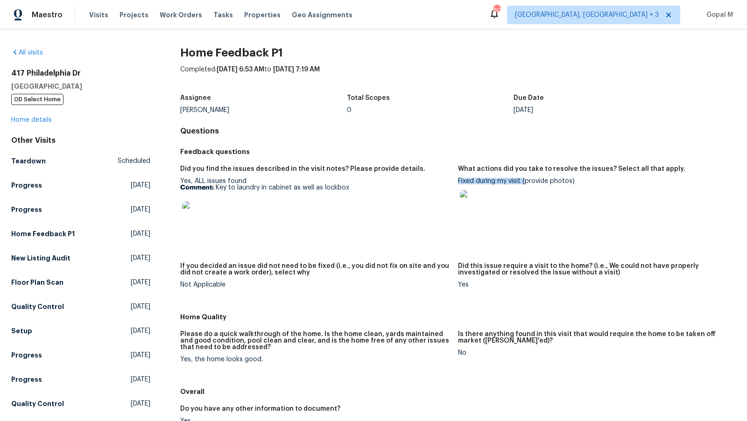
copy div "Fixed during my visit ("
